Goal: Task Accomplishment & Management: Manage account settings

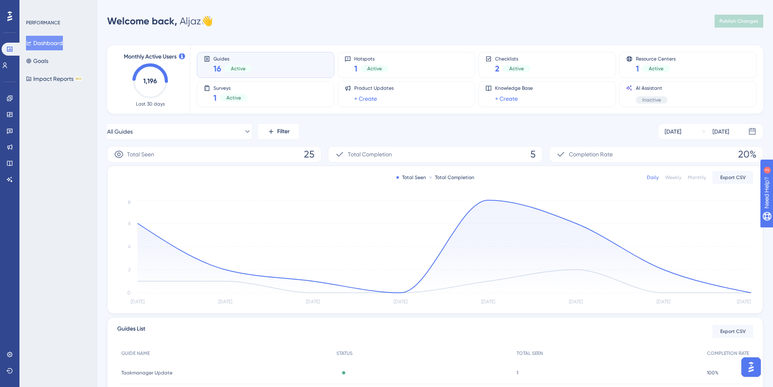
click at [6, 13] on div at bounding box center [9, 16] width 13 height 13
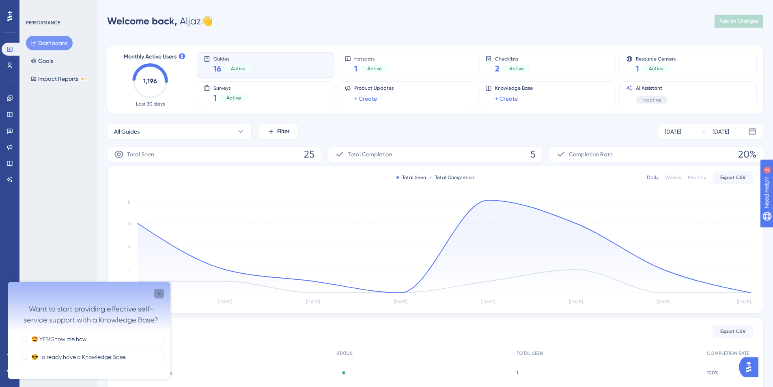
click at [158, 293] on icon "Close survey" at bounding box center [159, 293] width 6 height 6
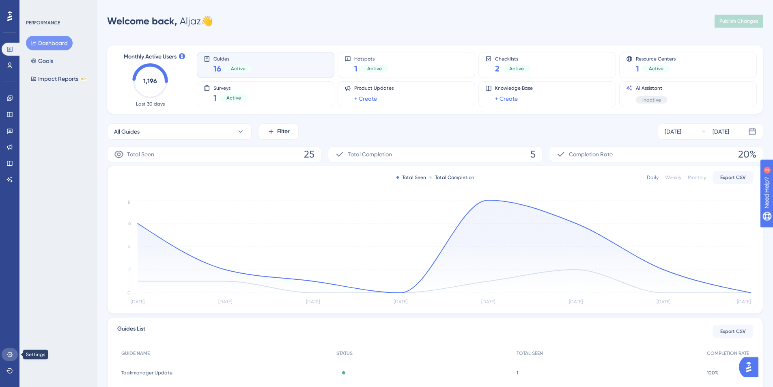
click at [5, 353] on link at bounding box center [10, 354] width 16 height 13
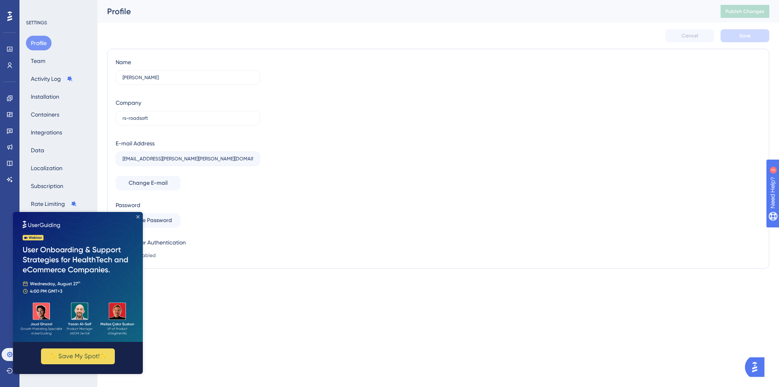
click at [137, 215] on icon "Close Preview" at bounding box center [137, 216] width 3 height 3
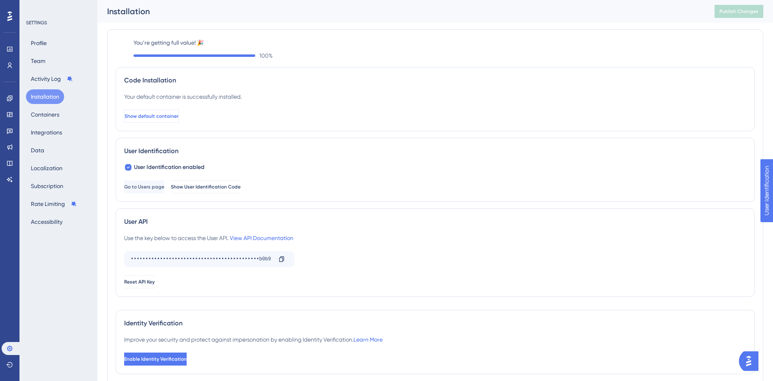
click at [174, 119] on span "Show default container" at bounding box center [152, 116] width 54 height 6
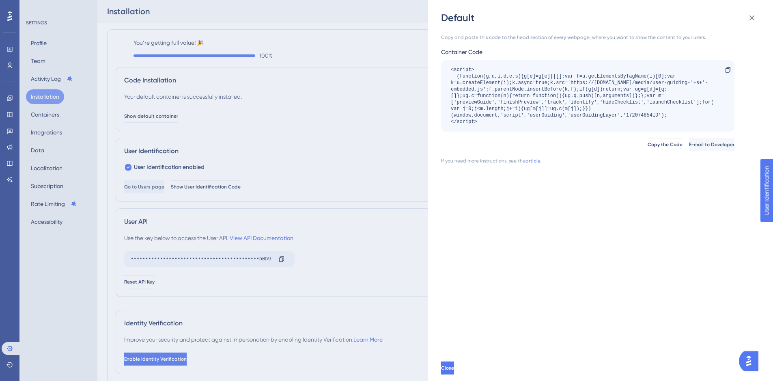
click at [285, 96] on div "Default Copy and paste this code to the head section of every webpage, where yo…" at bounding box center [386, 190] width 773 height 381
